Goal: Information Seeking & Learning: Learn about a topic

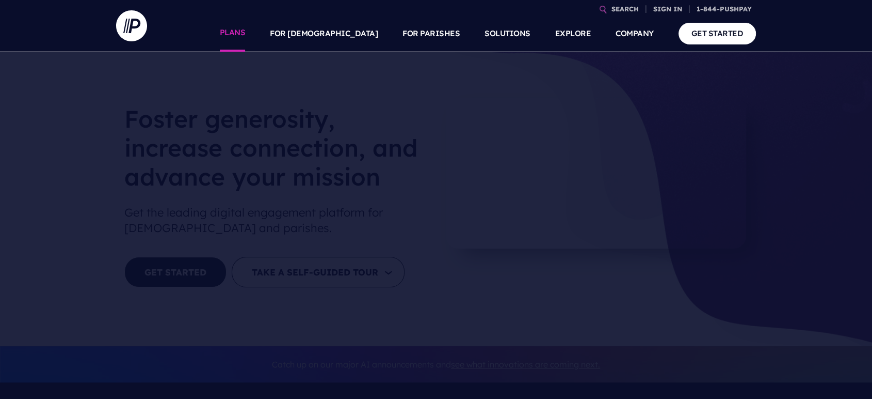
click at [246, 36] on link "PLANS" at bounding box center [233, 33] width 26 height 36
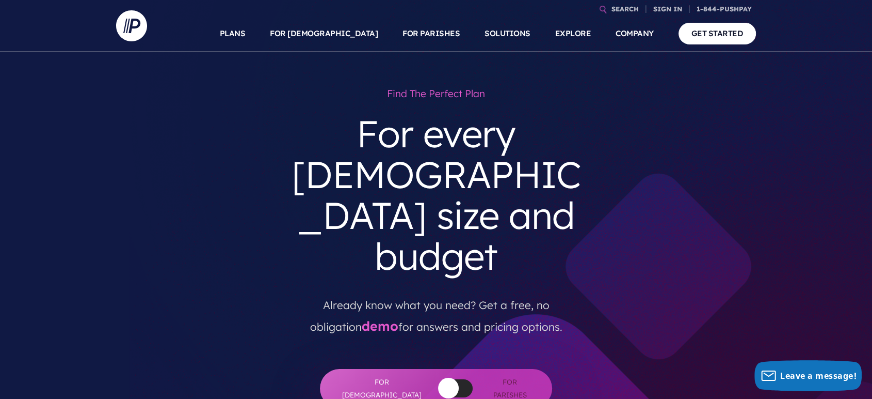
click at [246, 36] on link "PLANS" at bounding box center [233, 33] width 26 height 36
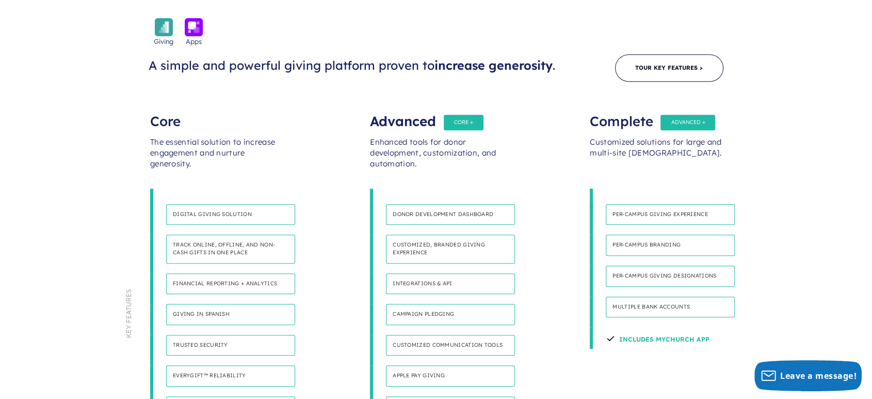
scroll to position [596, 0]
